Goal: Task Accomplishment & Management: Manage account settings

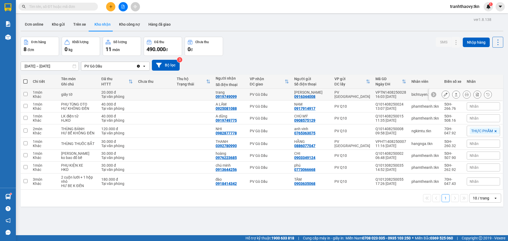
click at [27, 94] on input "checkbox" at bounding box center [26, 94] width 4 height 4
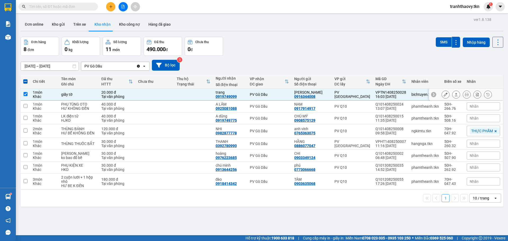
click at [454, 94] on button at bounding box center [455, 94] width 7 height 9
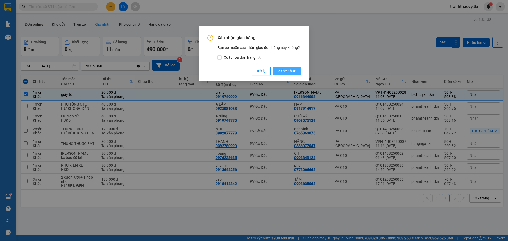
click at [294, 71] on span "Xác nhận" at bounding box center [286, 71] width 19 height 6
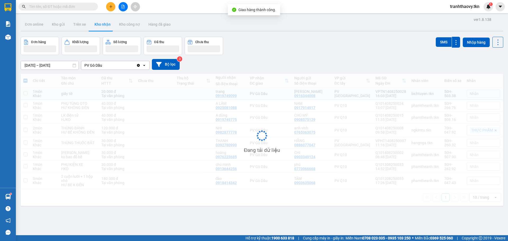
checkbox input "false"
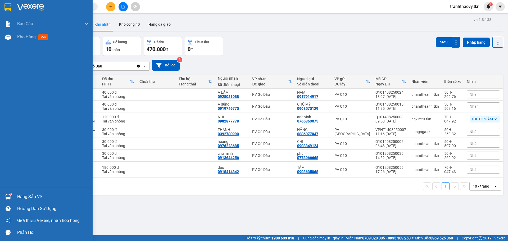
click at [24, 195] on div "Hàng sắp về" at bounding box center [52, 197] width 71 height 8
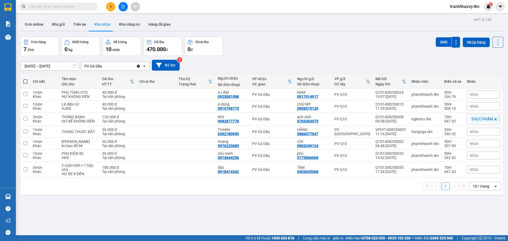
click at [279, 211] on section "Kết quả tìm kiếm ( 0 ) Bộ lọc No Data tranhthaovy.tkn 1 Báo cáo Mẫu 1: Báo cáo …" at bounding box center [254, 120] width 508 height 241
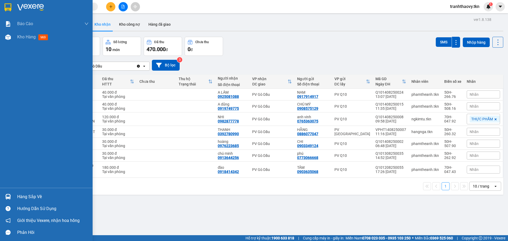
click at [17, 194] on div "Hàng sắp về" at bounding box center [52, 197] width 71 height 8
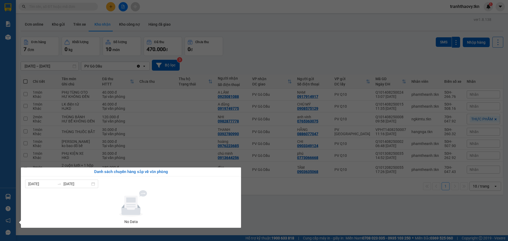
click at [286, 205] on section "Kết quả tìm kiếm ( 0 ) Bộ lọc No Data tranhthaovy.tkn 1 Báo cáo Mẫu 1: Báo cáo …" at bounding box center [254, 120] width 508 height 241
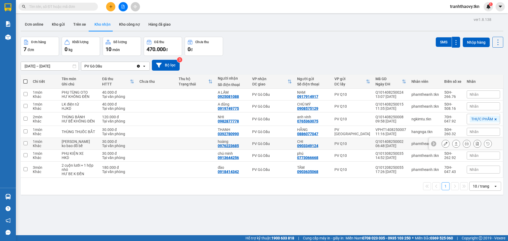
click at [26, 144] on input "checkbox" at bounding box center [26, 143] width 4 height 4
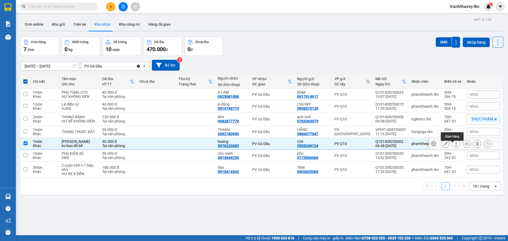
click at [452, 146] on button at bounding box center [455, 143] width 7 height 9
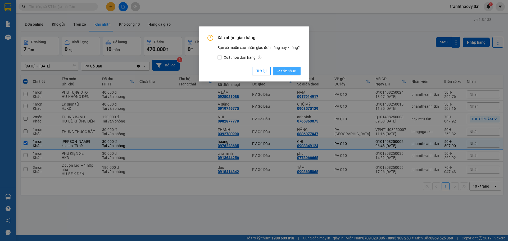
click at [288, 67] on button "Xác nhận" at bounding box center [287, 71] width 28 height 8
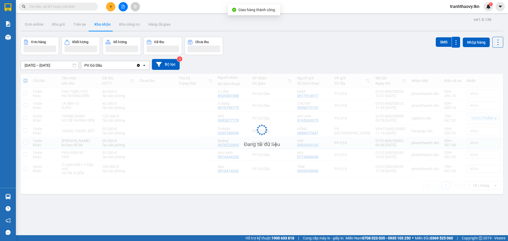
checkbox input "false"
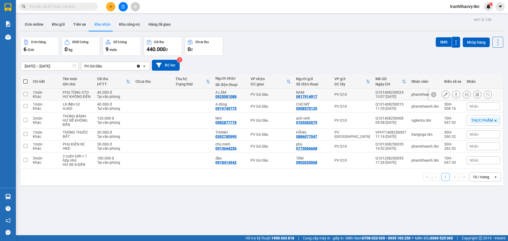
click at [25, 93] on input "checkbox" at bounding box center [26, 94] width 4 height 4
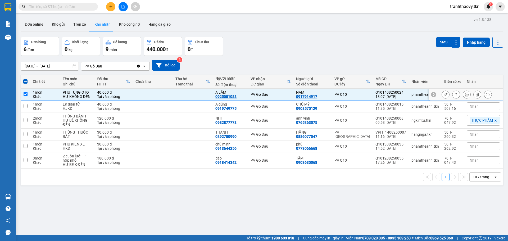
click at [454, 93] on icon at bounding box center [456, 95] width 4 height 4
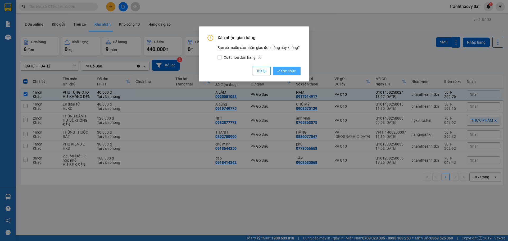
click at [292, 69] on span "Xác nhận" at bounding box center [286, 71] width 19 height 6
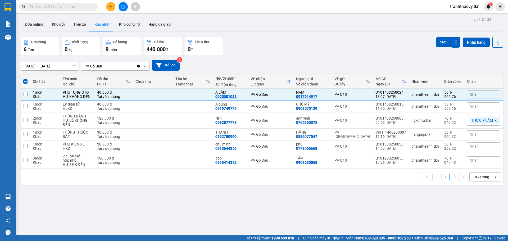
checkbox input "false"
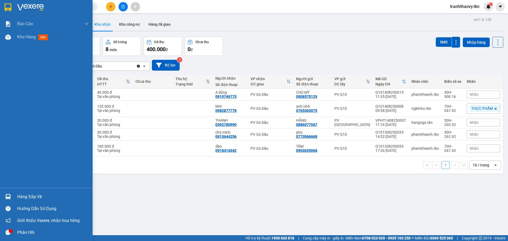
click at [34, 197] on div "Hàng sắp về" at bounding box center [52, 197] width 71 height 8
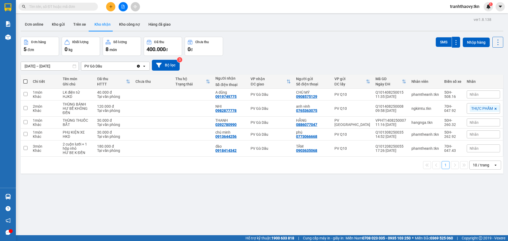
click at [300, 190] on section "Kết quả tìm kiếm ( 0 ) Bộ lọc No Data tranhthaovy.tkn 1 Báo cáo Mẫu 1: Báo cáo …" at bounding box center [254, 120] width 508 height 241
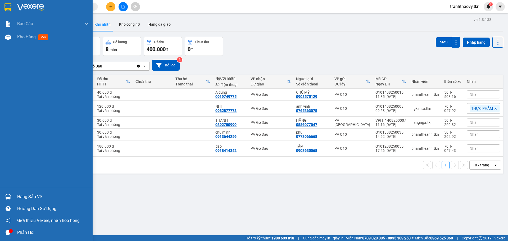
click at [31, 198] on div "Hàng sắp về" at bounding box center [52, 197] width 71 height 8
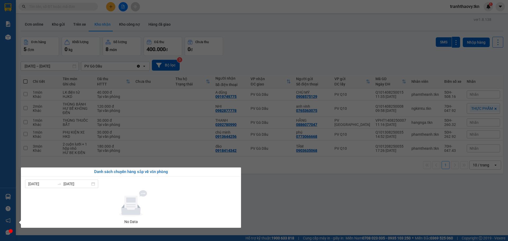
click at [279, 197] on section "Kết quả tìm kiếm ( 0 ) Bộ lọc No Data tranhthaovy.tkn 1 Báo cáo Mẫu 1: Báo cáo …" at bounding box center [254, 120] width 508 height 241
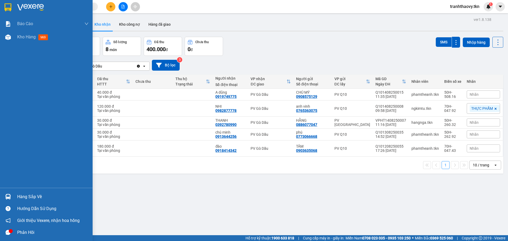
click at [29, 195] on div "Hàng sắp về" at bounding box center [52, 197] width 71 height 8
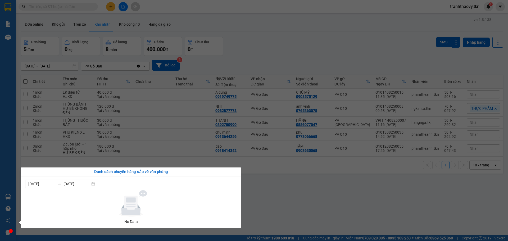
click at [375, 197] on section "Kết quả tìm kiếm ( 0 ) Bộ lọc No Data tranhthaovy.tkn 1 Báo cáo Mẫu 1: Báo cáo …" at bounding box center [254, 120] width 508 height 241
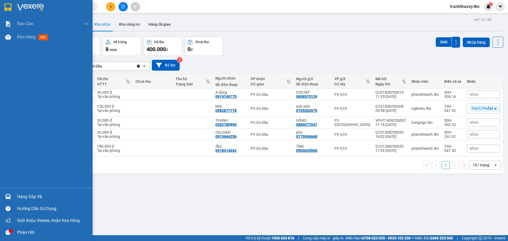
click at [21, 198] on div "Hàng sắp về" at bounding box center [52, 197] width 71 height 8
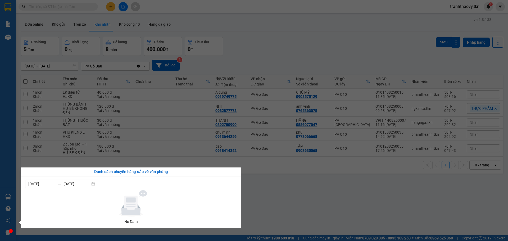
click at [332, 203] on section "Kết quả tìm kiếm ( 0 ) Bộ lọc No Data tranhthaovy.tkn 1 Báo cáo Mẫu 1: Báo cáo …" at bounding box center [254, 120] width 508 height 241
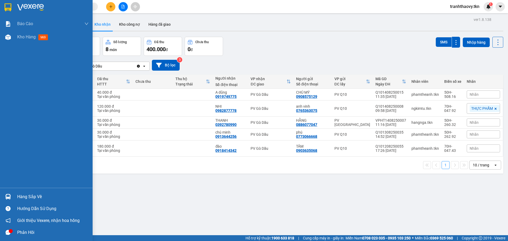
click at [15, 196] on div "Hàng sắp về" at bounding box center [46, 197] width 93 height 12
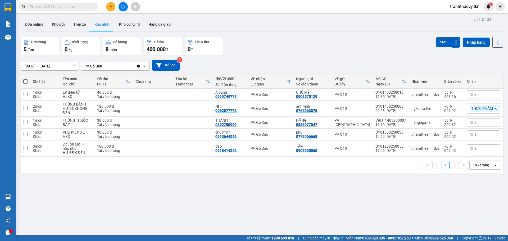
click at [274, 194] on section "Kết quả tìm kiếm ( 0 ) Bộ lọc No Data tranhthaovy.tkn 1 Báo cáo Mẫu 1: Báo cáo …" at bounding box center [254, 120] width 508 height 241
click at [500, 6] on icon "caret-down" at bounding box center [499, 7] width 3 height 2
click at [474, 9] on span "tranhthaovy.tkn" at bounding box center [465, 6] width 38 height 7
click at [465, 17] on span "Đăng xuất" at bounding box center [466, 16] width 27 height 6
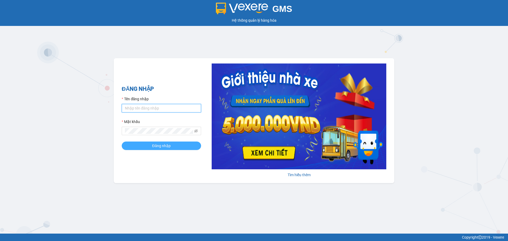
type input "tranhthaovy.tkn"
click at [162, 145] on span "Đăng nhập" at bounding box center [161, 146] width 19 height 6
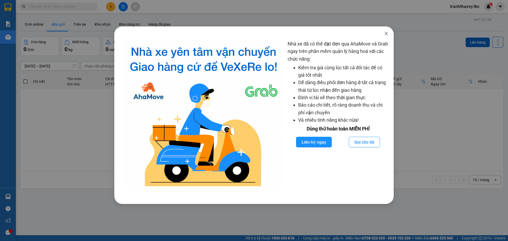
click at [388, 33] on span "Close" at bounding box center [386, 33] width 15 height 15
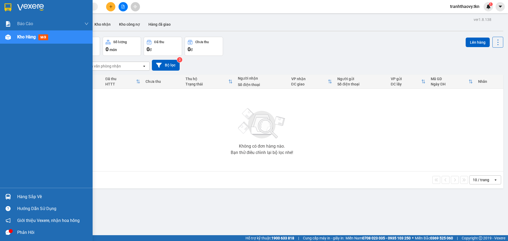
click at [21, 197] on div "Hàng sắp về" at bounding box center [52, 197] width 71 height 8
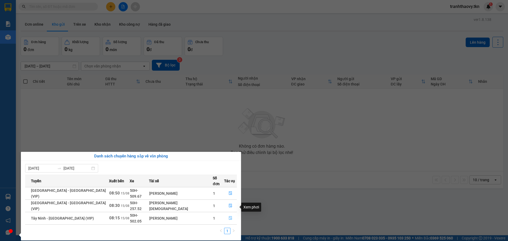
click at [229, 216] on icon "file-done" at bounding box center [231, 218] width 4 height 4
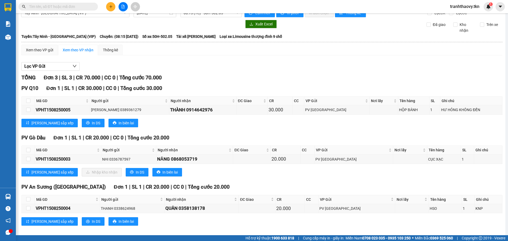
scroll to position [15, 0]
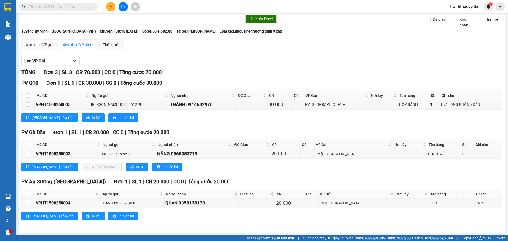
click at [30, 144] on input "checkbox" at bounding box center [28, 145] width 4 height 4
checkbox input "true"
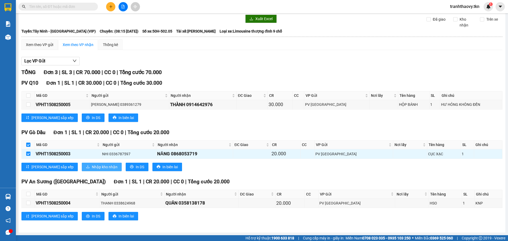
click at [92, 166] on span "Nhập kho nhận" at bounding box center [105, 167] width 26 height 6
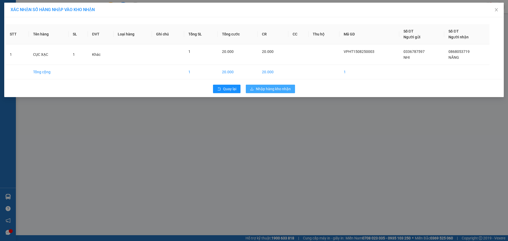
click at [281, 88] on span "Nhập hàng kho nhận" at bounding box center [273, 89] width 35 height 6
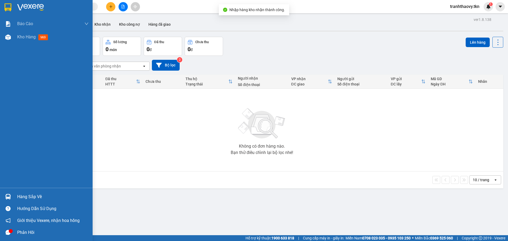
click at [19, 194] on div "Hàng sắp về" at bounding box center [52, 197] width 71 height 8
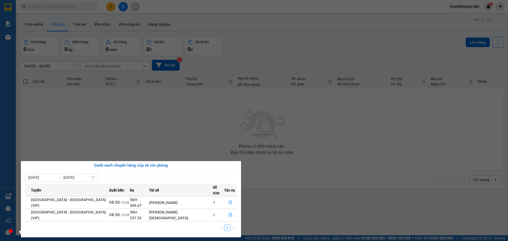
click at [279, 206] on section "Kết quả tìm kiếm ( 0 ) Bộ lọc No Data tranhthaovy.tkn 1 Báo cáo Mẫu 1: Báo cáo …" at bounding box center [254, 120] width 508 height 241
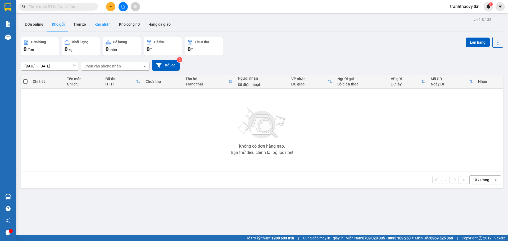
click at [105, 26] on button "Kho nhận" at bounding box center [102, 24] width 25 height 13
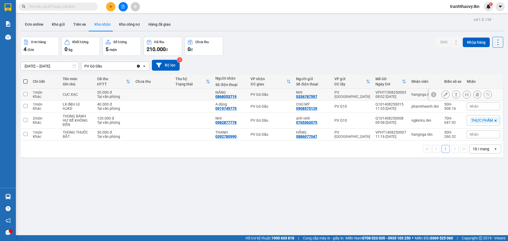
click at [25, 96] on td at bounding box center [26, 95] width 10 height 12
checkbox input "true"
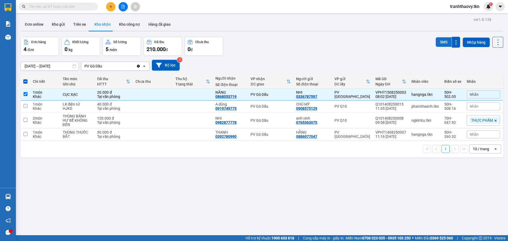
click at [440, 42] on button "SMS" at bounding box center [444, 42] width 16 height 10
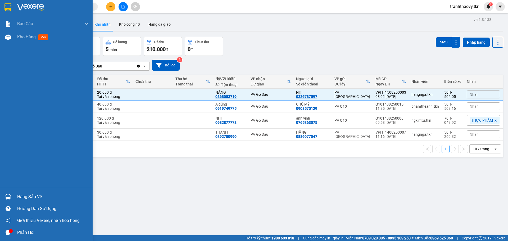
click at [29, 196] on div "Hàng sắp về" at bounding box center [52, 197] width 71 height 8
